Goal: Task Accomplishment & Management: Complete application form

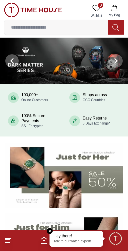
click at [85, 239] on p "Talk to our watch expert!" at bounding box center [76, 241] width 45 height 5
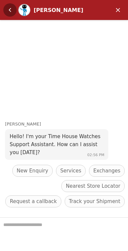
click at [11, 11] on em "Back" at bounding box center [9, 9] width 13 height 13
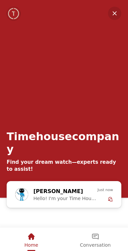
click at [29, 242] on span "Home" at bounding box center [31, 244] width 14 height 5
click at [112, 11] on em "Minimize" at bounding box center [114, 13] width 13 height 13
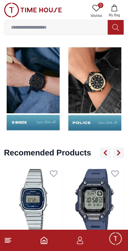
scroll to position [677, 0]
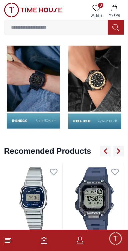
click at [81, 241] on icon "button" at bounding box center [80, 240] width 8 height 8
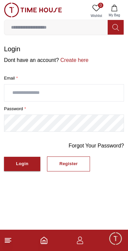
click at [83, 238] on icon "button" at bounding box center [80, 240] width 8 height 8
click at [93, 92] on input "text" at bounding box center [63, 92] width 119 height 17
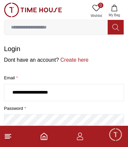
scroll to position [23, 0]
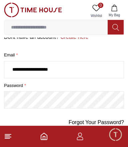
type input "**********"
click at [4, 134] on button "Login" at bounding box center [22, 141] width 36 height 14
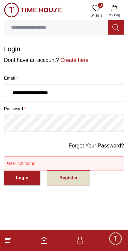
click at [69, 179] on div "Register" at bounding box center [68, 178] width 18 height 8
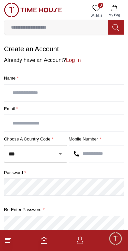
click at [103, 93] on input "text" at bounding box center [63, 92] width 119 height 17
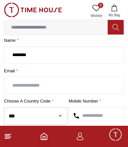
scroll to position [38, 0]
type input "*******"
click at [78, 87] on input "text" at bounding box center [63, 85] width 119 height 17
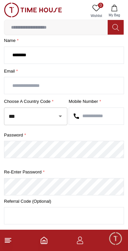
type input "**********"
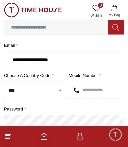
scroll to position [66, 0]
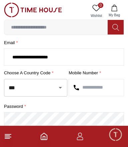
click at [115, 87] on input "text" at bounding box center [96, 87] width 55 height 17
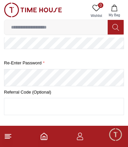
scroll to position [154, 0]
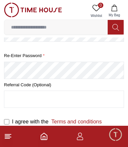
type input "*********"
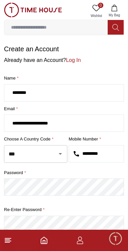
scroll to position [50, 0]
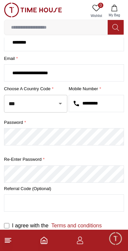
click at [57, 203] on input "text" at bounding box center [63, 203] width 119 height 17
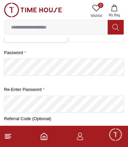
scroll to position [154, 0]
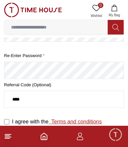
click at [91, 123] on link "Terms and conditions" at bounding box center [74, 122] width 53 height 6
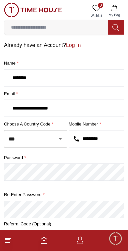
scroll to position [50, 0]
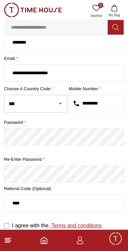
click at [87, 227] on link "Terms and conditions" at bounding box center [74, 226] width 53 height 6
click at [38, 228] on label "I agree with the Terms and conditions" at bounding box center [56, 226] width 89 height 8
click at [35, 227] on label "I agree with the Terms and conditions" at bounding box center [56, 226] width 89 height 8
click at [115, 242] on span "Minimize live chat window" at bounding box center [114, 238] width 19 height 19
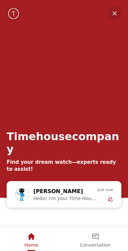
scroll to position [677, 0]
click at [115, 12] on em "Minimize" at bounding box center [114, 13] width 13 height 13
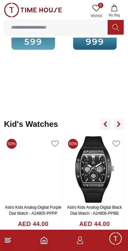
scroll to position [1003, 0]
